Goal: Task Accomplishment & Management: Complete application form

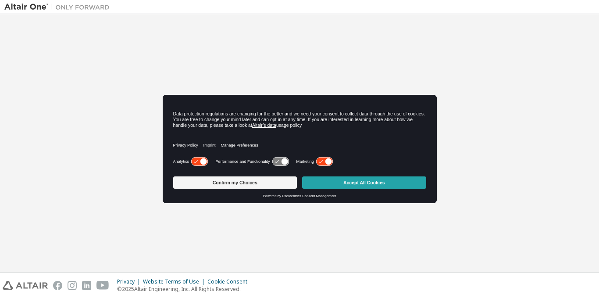
drag, startPoint x: 350, startPoint y: 185, endPoint x: 330, endPoint y: 186, distance: 19.8
click at [330, 186] on button "Accept All Cookies" at bounding box center [364, 182] width 124 height 12
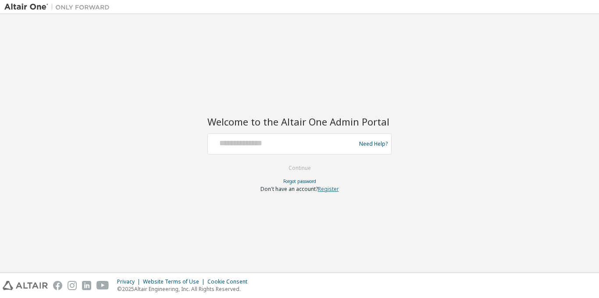
click at [330, 186] on link "Register" at bounding box center [328, 188] width 21 height 7
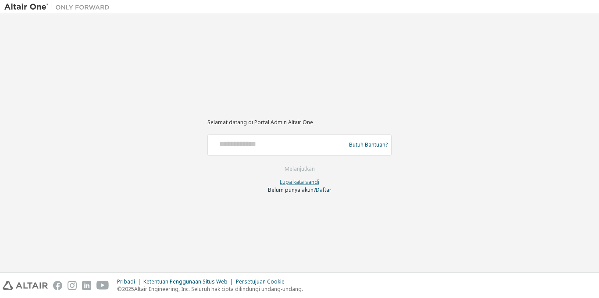
click at [297, 183] on font "Lupa kata sandi" at bounding box center [299, 181] width 39 height 7
